Goal: Task Accomplishment & Management: Complete application form

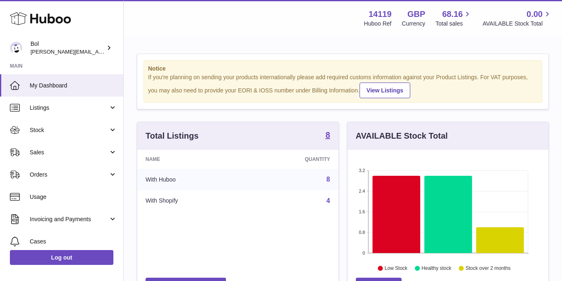
scroll to position [129, 201]
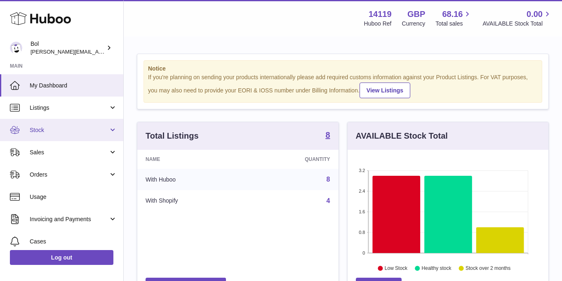
click at [44, 135] on link "Stock" at bounding box center [61, 130] width 123 height 22
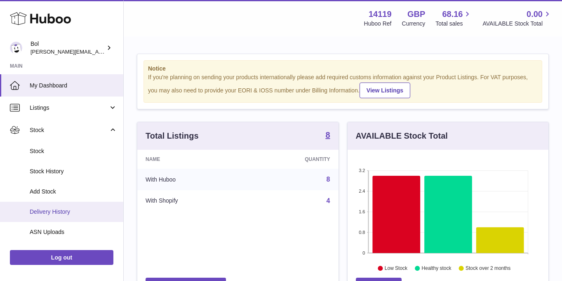
scroll to position [17, 0]
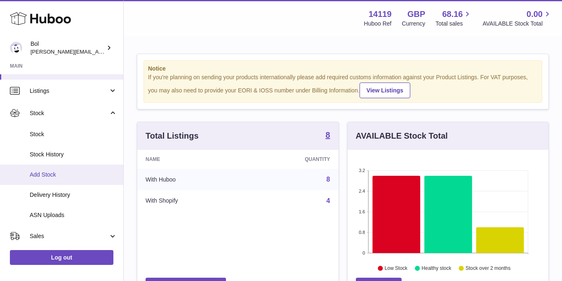
click at [45, 178] on link "Add Stock" at bounding box center [61, 174] width 123 height 20
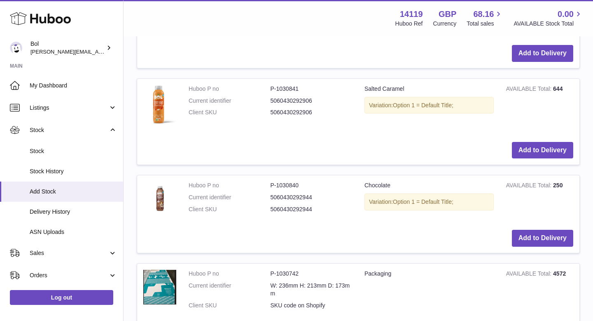
scroll to position [643, 0]
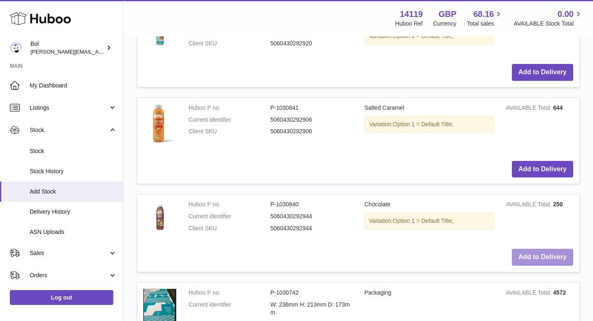
click at [541, 256] on button "Add to Delivery" at bounding box center [542, 256] width 61 height 17
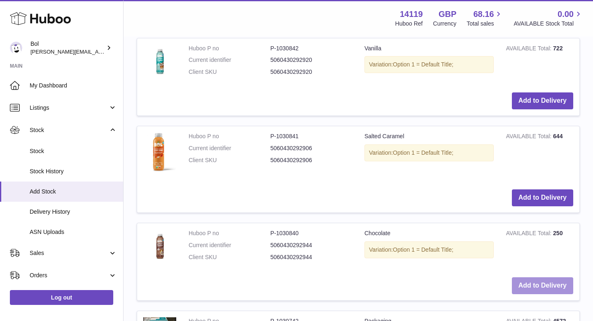
scroll to position [724, 0]
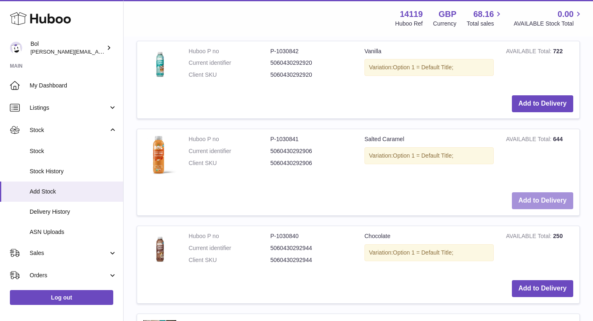
click at [547, 204] on button "Add to Delivery" at bounding box center [542, 200] width 61 height 17
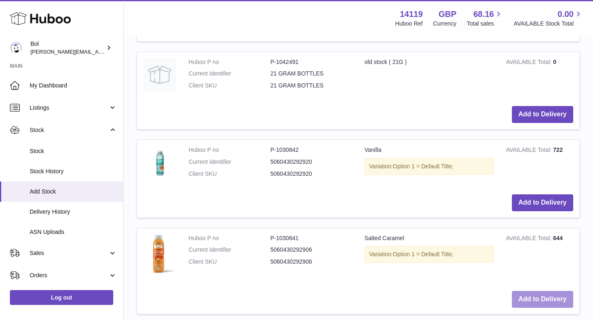
scroll to position [823, 0]
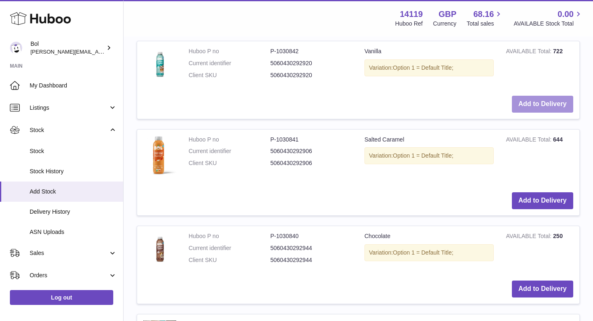
click at [532, 107] on button "Add to Delivery" at bounding box center [542, 104] width 61 height 17
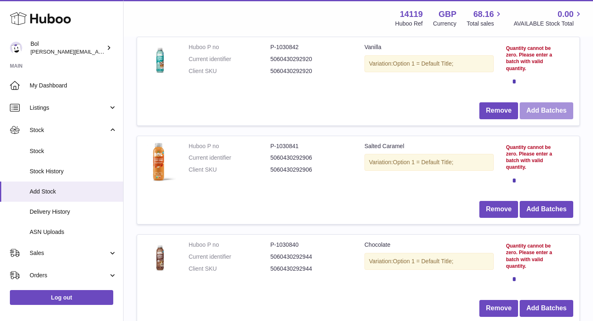
scroll to position [109, 0]
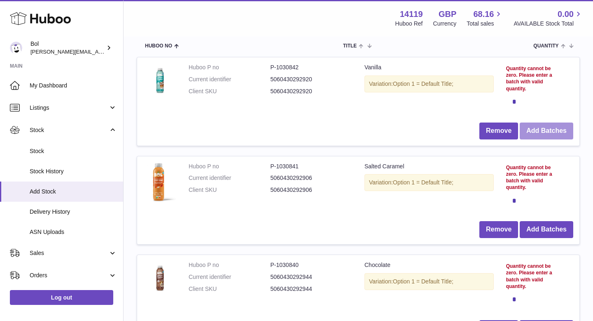
click at [543, 125] on button "Add Batches" at bounding box center [547, 130] width 54 height 17
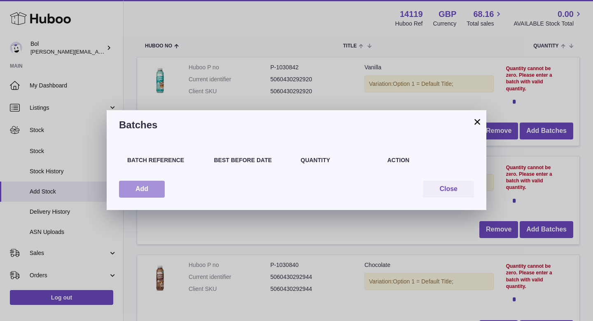
click at [154, 187] on button "Add" at bounding box center [142, 188] width 46 height 17
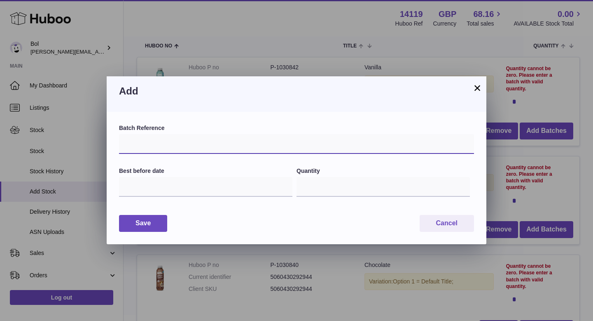
click at [180, 140] on input "text" at bounding box center [296, 144] width 355 height 20
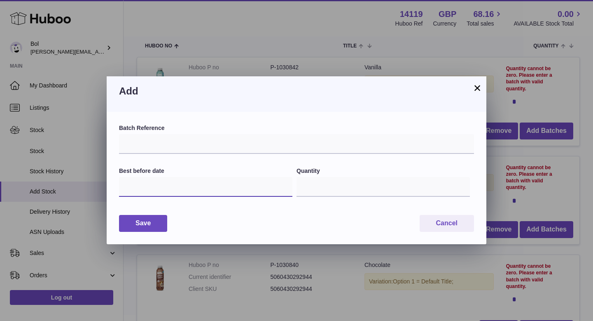
click at [135, 177] on input "text" at bounding box center [205, 187] width 173 height 20
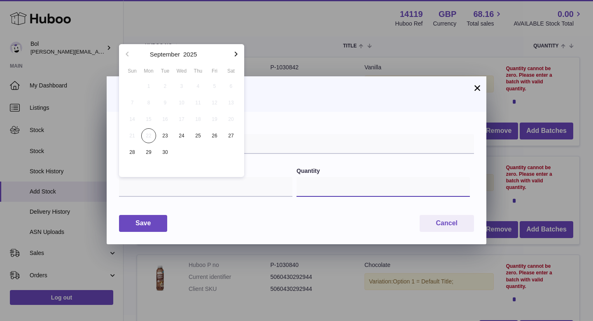
click at [313, 184] on input "*" at bounding box center [383, 187] width 173 height 20
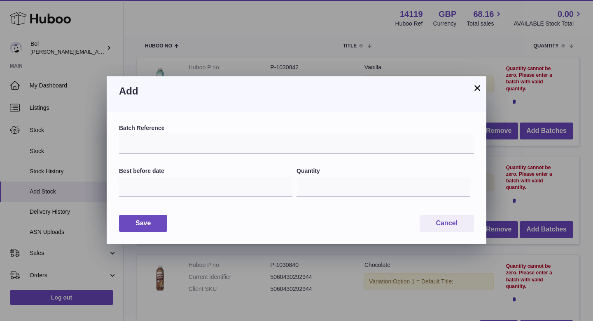
click at [479, 87] on button "×" at bounding box center [478, 88] width 10 height 10
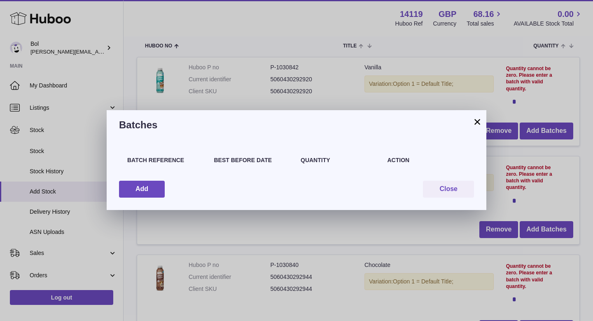
click at [476, 126] on button "×" at bounding box center [478, 122] width 10 height 10
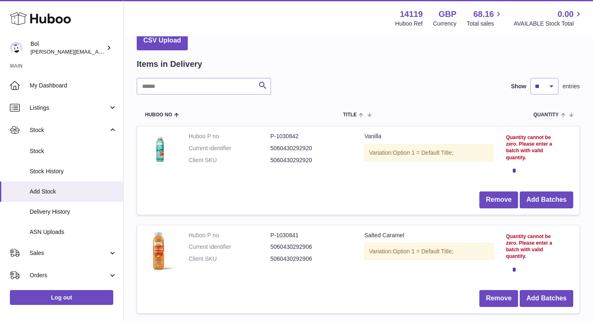
scroll to position [0, 0]
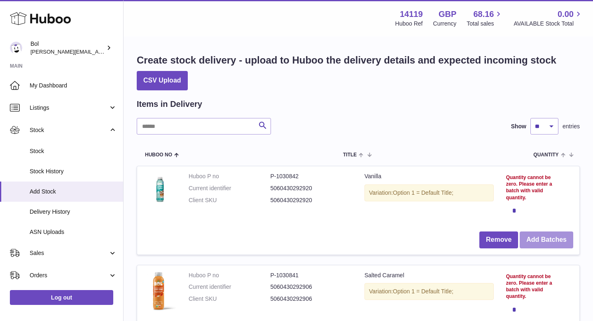
click at [543, 237] on button "Add Batches" at bounding box center [547, 239] width 54 height 17
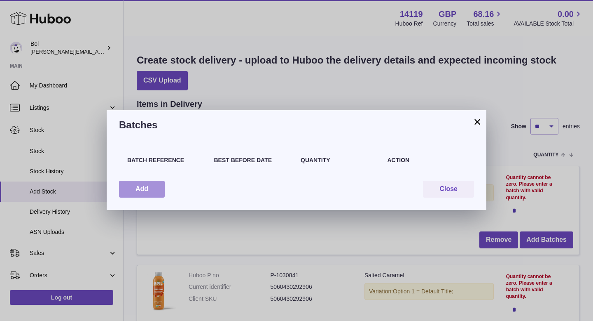
click at [138, 182] on button "Add" at bounding box center [142, 188] width 46 height 17
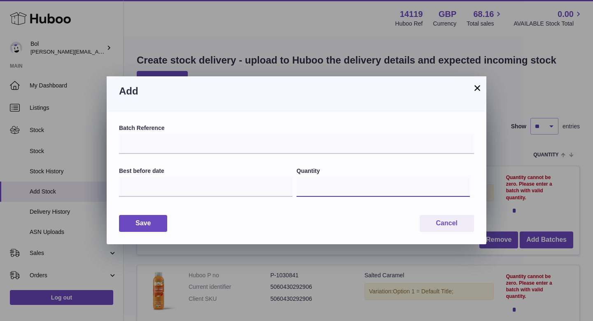
click at [321, 186] on input "*" at bounding box center [383, 187] width 173 height 20
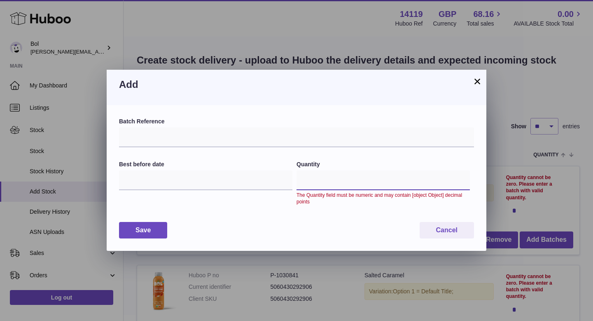
click at [321, 186] on input "Quantity" at bounding box center [383, 180] width 173 height 20
click at [315, 182] on input "Quantity" at bounding box center [383, 180] width 173 height 20
type input "*"
click at [477, 82] on button "×" at bounding box center [478, 81] width 10 height 10
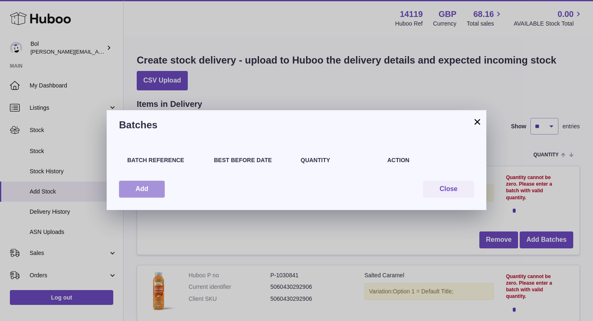
click at [145, 193] on button "Add" at bounding box center [142, 188] width 46 height 17
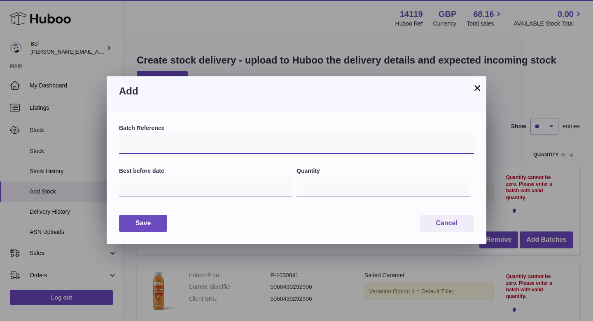
click at [150, 146] on input "text" at bounding box center [296, 144] width 355 height 20
click at [390, 170] on label "Quantity" at bounding box center [383, 171] width 173 height 8
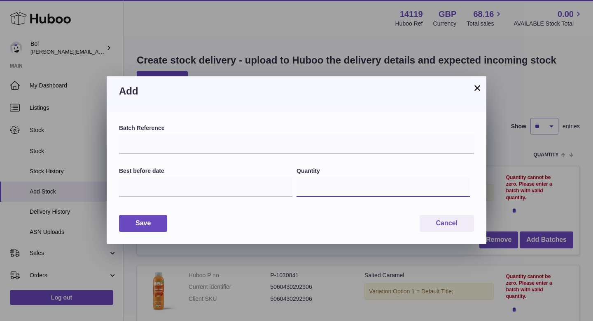
click at [390, 177] on input "*" at bounding box center [383, 187] width 173 height 20
click at [381, 173] on label "Quantity" at bounding box center [383, 171] width 173 height 8
click at [381, 177] on input "*" at bounding box center [383, 187] width 173 height 20
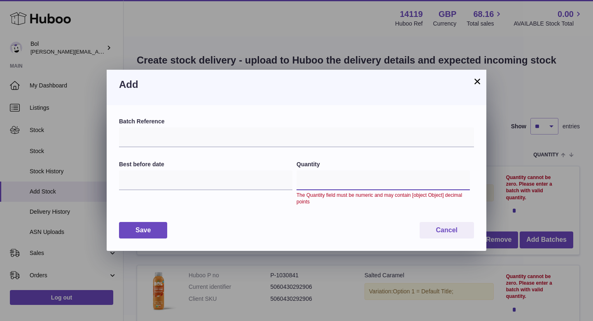
click at [321, 183] on input "Quantity" at bounding box center [383, 180] width 173 height 20
click at [218, 182] on input "text" at bounding box center [205, 180] width 173 height 20
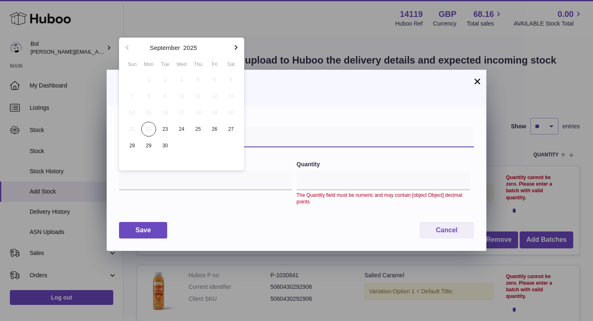
click at [275, 136] on input "text" at bounding box center [296, 137] width 355 height 20
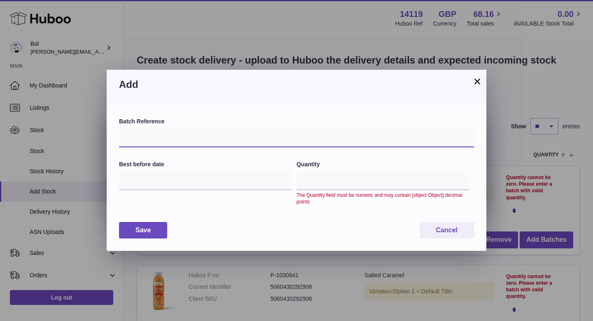
click at [244, 138] on input "text" at bounding box center [296, 137] width 355 height 20
type input "**"
click at [475, 82] on button "×" at bounding box center [478, 81] width 10 height 10
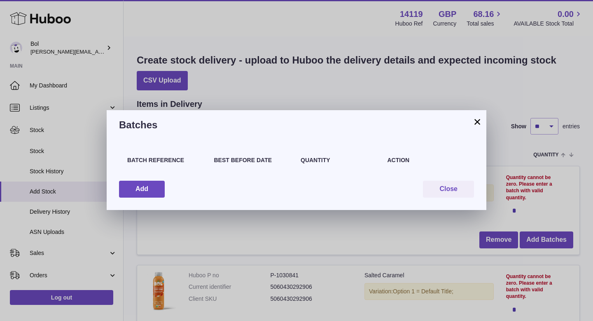
click at [477, 126] on button "×" at bounding box center [478, 122] width 10 height 10
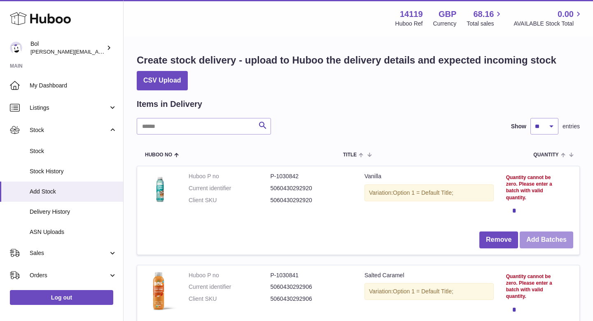
click at [545, 242] on button "Add Batches" at bounding box center [547, 239] width 54 height 17
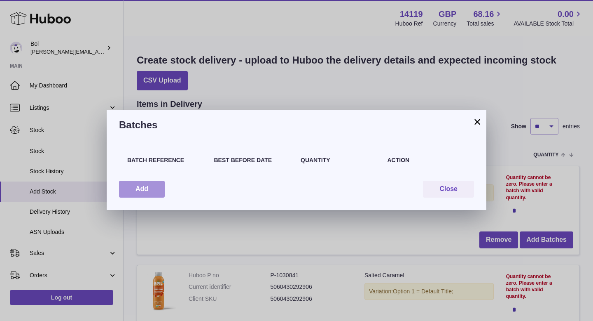
click at [155, 184] on button "Add" at bounding box center [142, 188] width 46 height 17
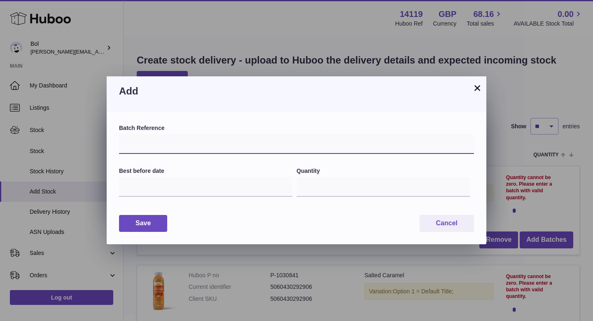
click at [164, 148] on input "text" at bounding box center [296, 144] width 355 height 20
type input "******"
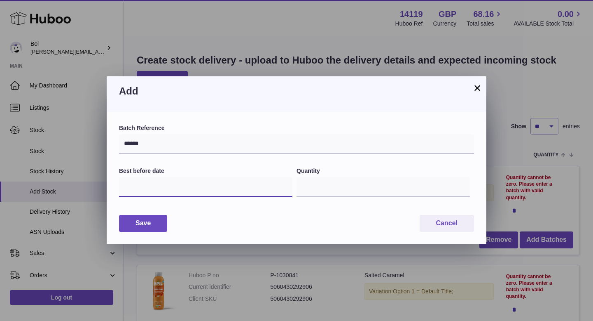
click at [166, 192] on input "text" at bounding box center [205, 187] width 173 height 20
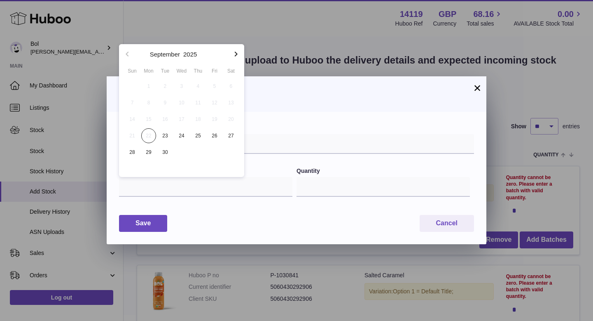
click at [233, 54] on icon "button" at bounding box center [236, 54] width 10 height 10
click at [192, 55] on button "2025" at bounding box center [190, 54] width 14 height 6
click at [301, 108] on div "Add" at bounding box center [297, 93] width 380 height 35
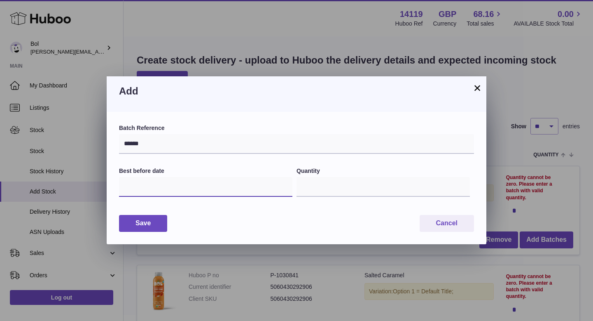
click at [150, 180] on input "text" at bounding box center [205, 187] width 173 height 20
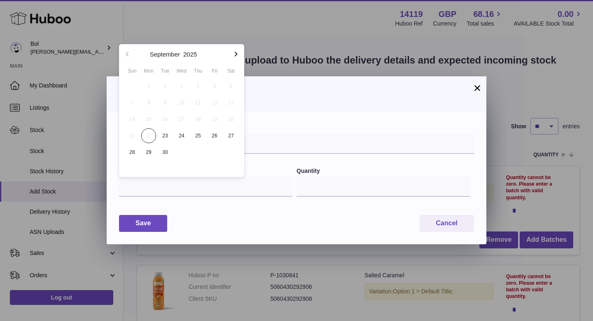
click at [235, 60] on button "button" at bounding box center [236, 54] width 16 height 20
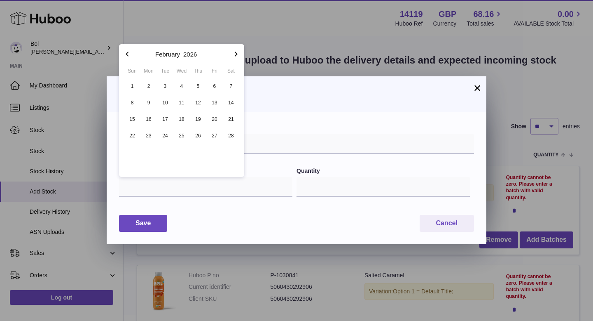
click at [235, 60] on button "button" at bounding box center [236, 54] width 16 height 20
click at [236, 51] on icon "button" at bounding box center [236, 54] width 10 height 10
click at [145, 84] on span "1" at bounding box center [148, 86] width 15 height 15
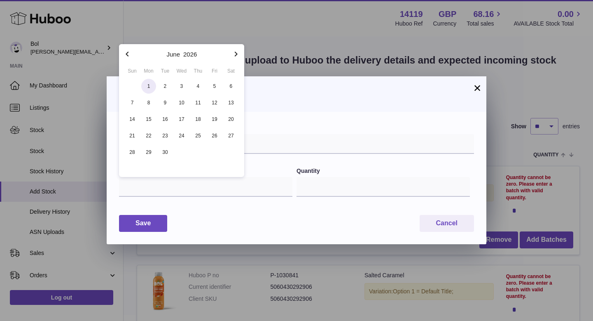
type input "**********"
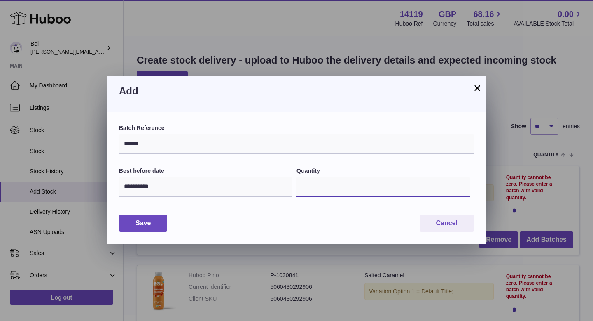
click at [322, 195] on input "*" at bounding box center [383, 187] width 173 height 20
type input "****"
click at [148, 221] on button "Save" at bounding box center [143, 223] width 48 height 17
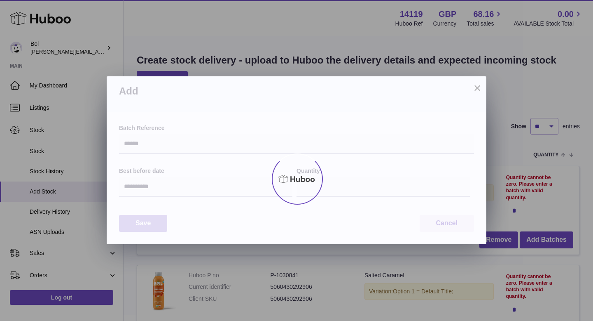
type input "****"
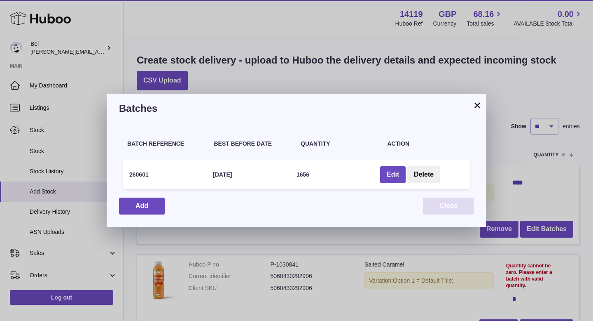
click at [456, 211] on button "Close" at bounding box center [448, 205] width 51 height 17
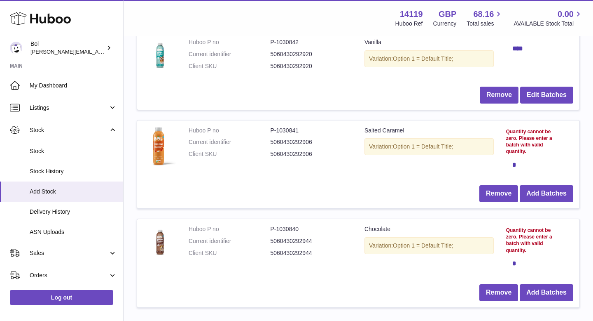
scroll to position [139, 0]
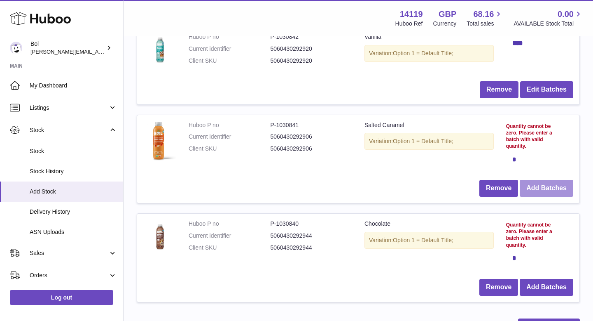
click at [538, 187] on button "Add Batches" at bounding box center [547, 188] width 54 height 17
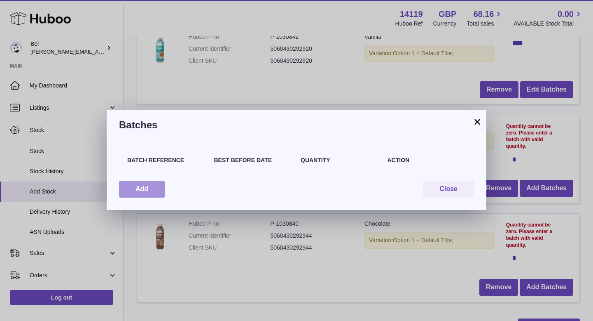
click at [149, 189] on button "Add" at bounding box center [142, 188] width 46 height 17
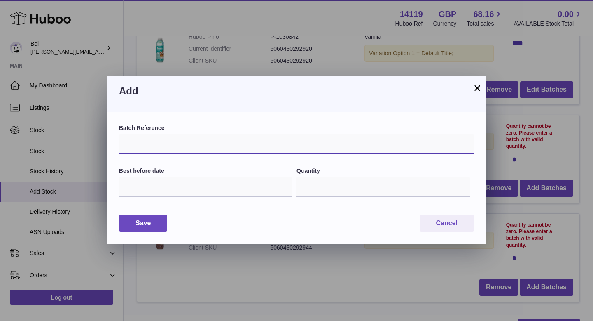
click at [204, 144] on input "text" at bounding box center [296, 144] width 355 height 20
type input "******"
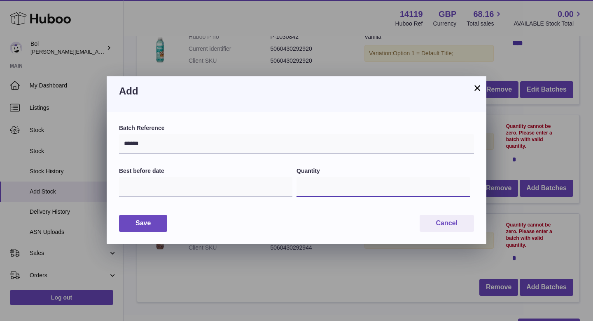
click at [332, 184] on input "*" at bounding box center [383, 187] width 173 height 20
type input "****"
click at [155, 192] on input "text" at bounding box center [205, 187] width 173 height 20
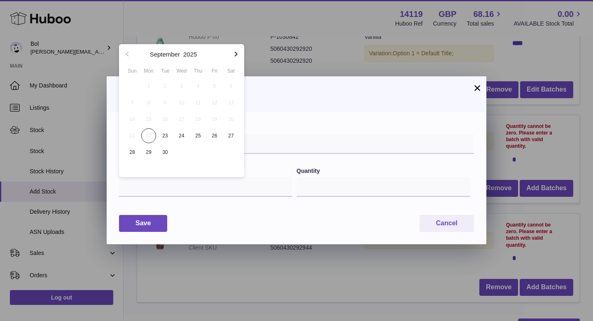
click at [236, 60] on button "button" at bounding box center [236, 54] width 16 height 20
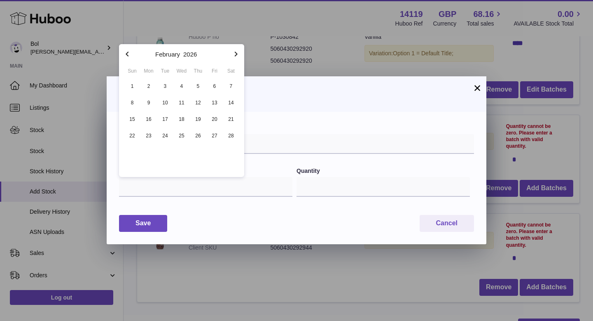
click at [236, 60] on button "button" at bounding box center [236, 54] width 16 height 20
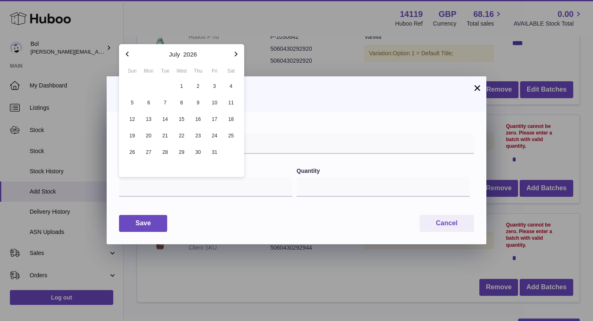
click at [126, 54] on icon "button" at bounding box center [127, 53] width 3 height 5
click at [182, 87] on span "3" at bounding box center [181, 86] width 15 height 15
type input "**********"
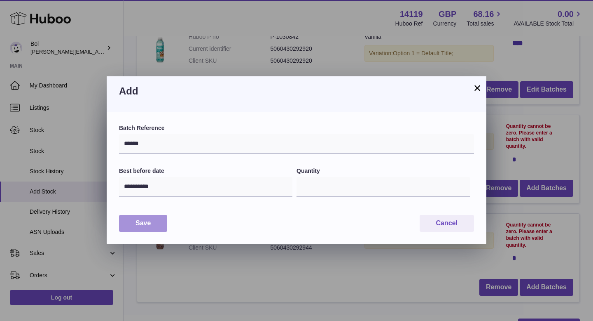
click at [145, 218] on button "Save" at bounding box center [143, 223] width 48 height 17
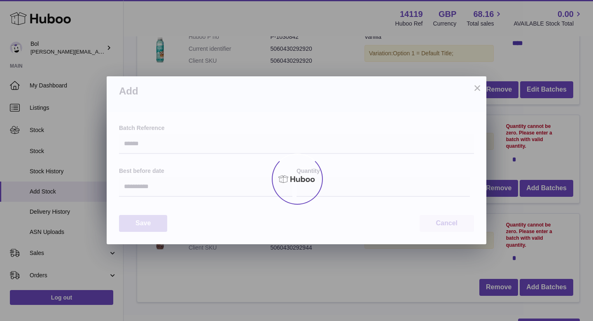
type input "****"
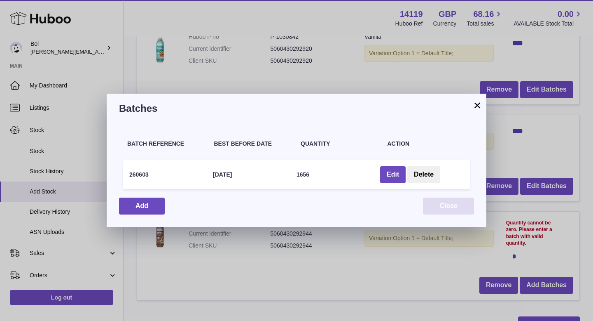
click at [449, 205] on button "Close" at bounding box center [448, 205] width 51 height 17
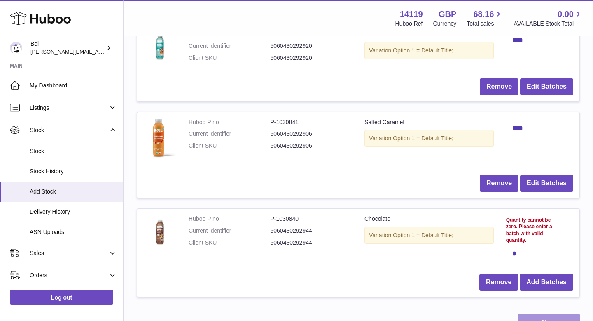
scroll to position [140, 0]
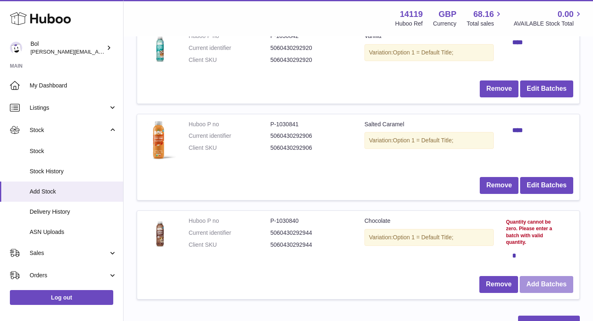
click at [550, 280] on button "Add Batches" at bounding box center [547, 284] width 54 height 17
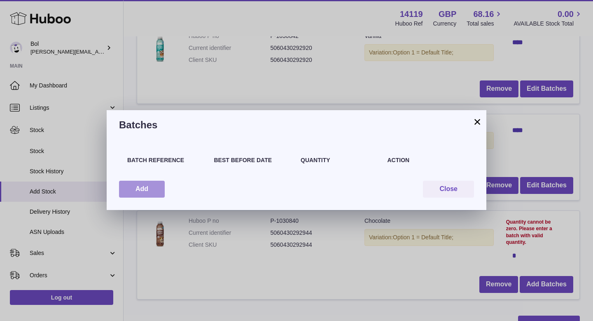
click at [149, 188] on button "Add" at bounding box center [142, 188] width 46 height 17
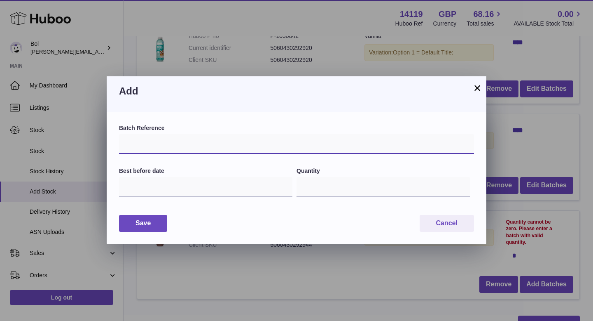
click at [161, 143] on input "text" at bounding box center [296, 144] width 355 height 20
type input "******"
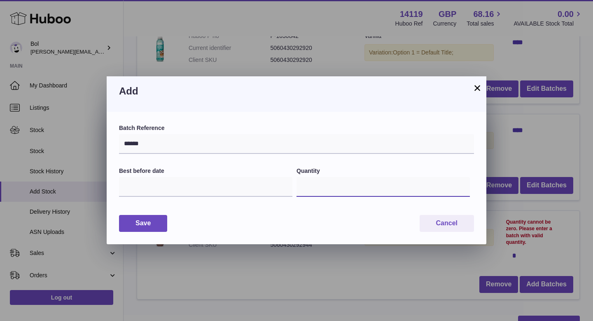
click at [320, 186] on input "*" at bounding box center [383, 187] width 173 height 20
type input "****"
click at [197, 179] on input "text" at bounding box center [205, 187] width 173 height 20
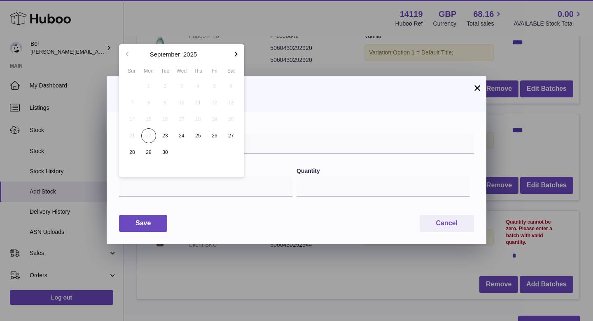
click at [237, 54] on icon "button" at bounding box center [236, 54] width 10 height 10
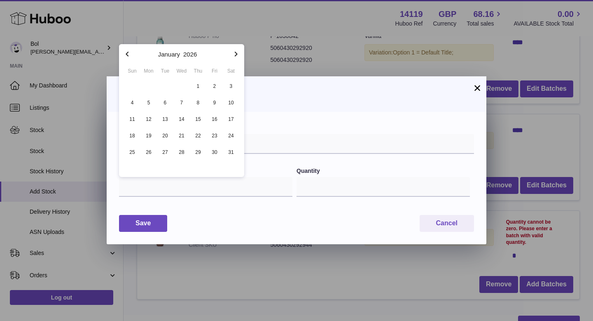
click at [237, 54] on icon "button" at bounding box center [236, 54] width 10 height 10
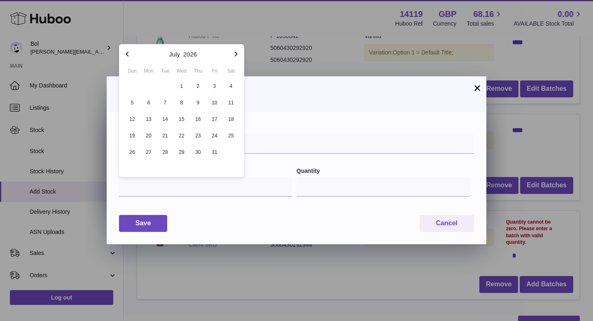
click at [130, 57] on icon "button" at bounding box center [127, 54] width 10 height 10
click at [194, 85] on span "4" at bounding box center [198, 86] width 15 height 15
type input "**********"
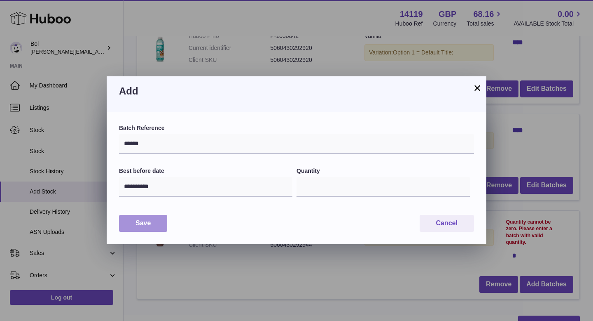
click at [153, 223] on button "Save" at bounding box center [143, 223] width 48 height 17
type input "****"
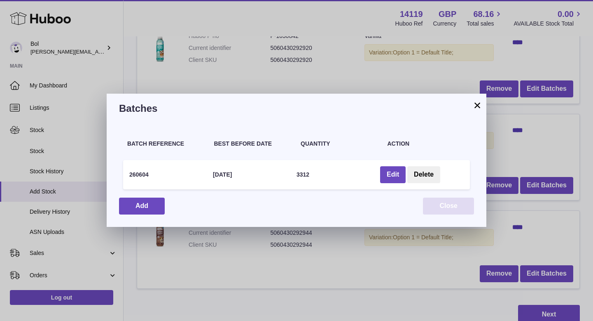
click at [445, 208] on button "Close" at bounding box center [448, 205] width 51 height 17
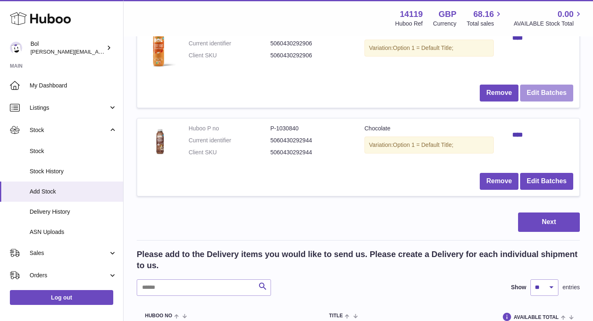
scroll to position [242, 0]
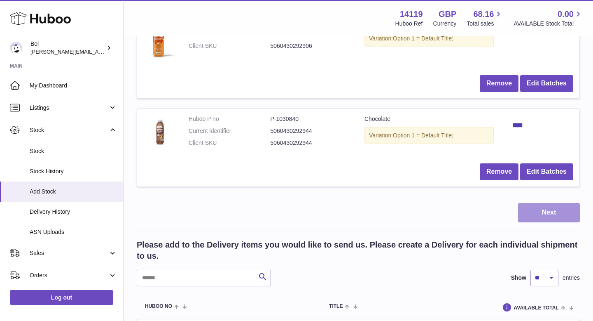
click at [533, 211] on button "Next" at bounding box center [549, 212] width 62 height 19
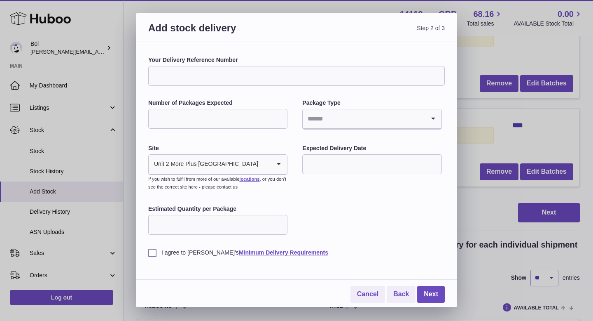
click at [217, 76] on input "Your Delivery Reference Number" at bounding box center [296, 76] width 297 height 20
click at [172, 75] on input "**********" at bounding box center [296, 76] width 297 height 20
click at [173, 76] on input "**********" at bounding box center [296, 76] width 297 height 20
type input "**********"
click at [207, 120] on input "Number of Packages Expected" at bounding box center [217, 119] width 139 height 20
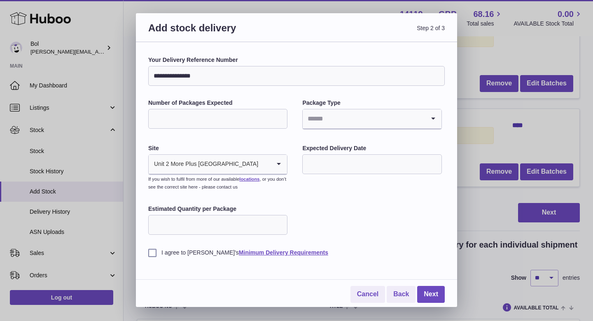
click at [326, 121] on input "Search for option" at bounding box center [364, 118] width 122 height 19
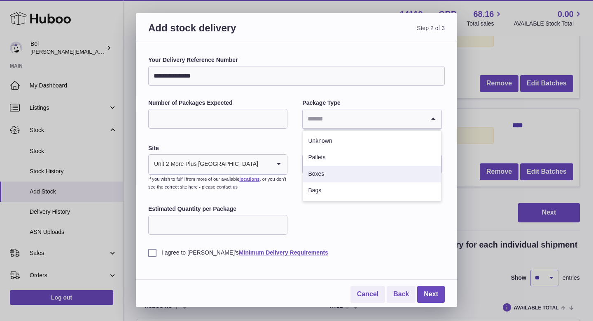
click at [326, 175] on li "Boxes" at bounding box center [372, 174] width 138 height 16
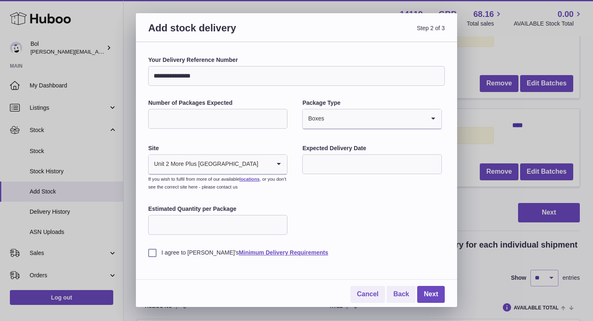
click at [212, 122] on input "Number of Packages Expected" at bounding box center [217, 119] width 139 height 20
click at [174, 117] on input "Number of Packages Expected" at bounding box center [217, 119] width 139 height 20
type input "****"
click at [184, 162] on div "Unit 2 More Plus [GEOGRAPHIC_DATA]" at bounding box center [210, 163] width 122 height 19
click at [328, 191] on div "**********" at bounding box center [296, 156] width 297 height 200
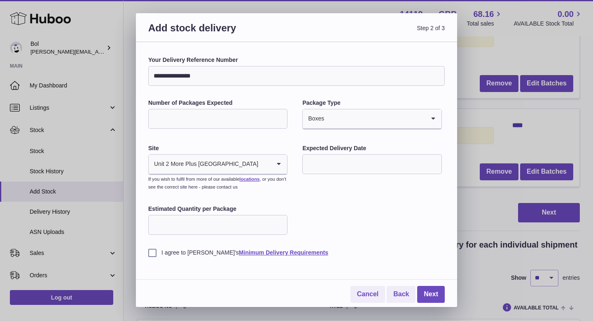
click at [328, 165] on input "text" at bounding box center [371, 164] width 139 height 20
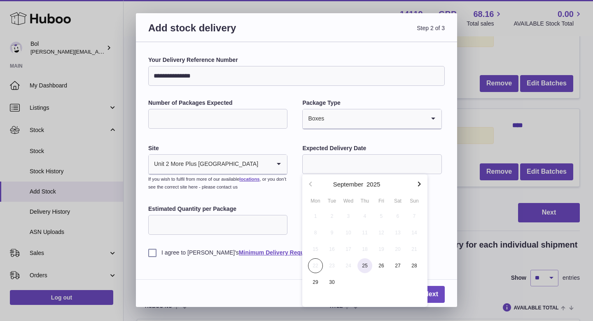
click at [360, 265] on span "25" at bounding box center [365, 265] width 15 height 15
type input "**********"
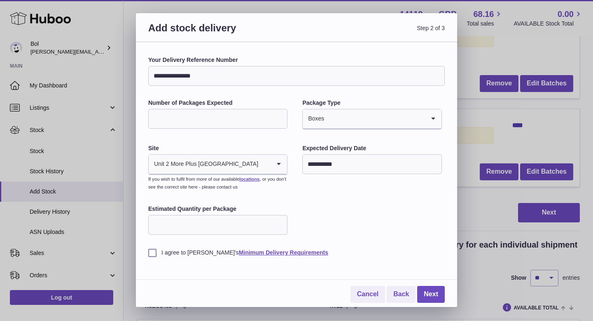
click at [174, 76] on input "**********" at bounding box center [296, 76] width 297 height 20
type input "**********"
click at [211, 234] on input "Estimated Quantity per Package" at bounding box center [217, 225] width 139 height 20
type input "*"
click at [211, 125] on input "****" at bounding box center [217, 119] width 139 height 20
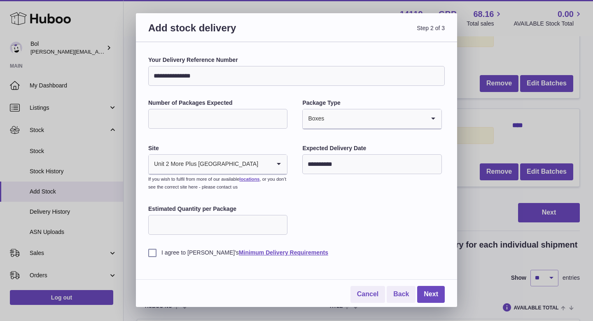
click at [198, 229] on input "*" at bounding box center [217, 225] width 139 height 20
click at [152, 253] on label "I agree to [PERSON_NAME]'s Minimum Delivery Requirements" at bounding box center [296, 252] width 297 height 8
click at [427, 280] on link "Next" at bounding box center [431, 294] width 28 height 17
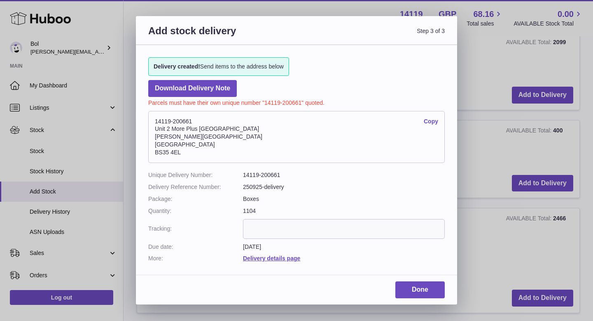
click at [268, 175] on dd "14119-200661" at bounding box center [344, 175] width 202 height 8
copy dl "14119-200661"
click at [187, 91] on link "Download Delivery Note" at bounding box center [192, 88] width 89 height 17
